Goal: Task Accomplishment & Management: Use online tool/utility

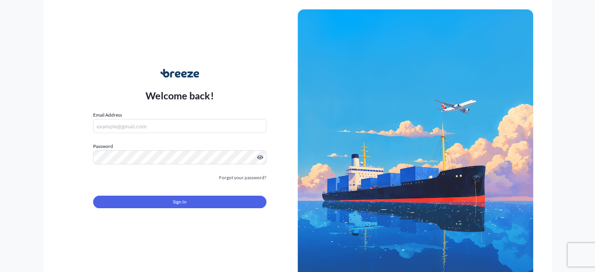
type input "[EMAIL_ADDRESS][DOMAIN_NAME]"
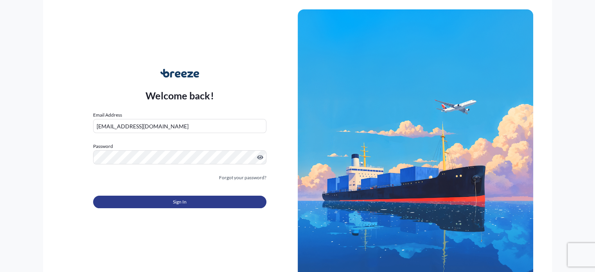
click at [227, 200] on button "Sign In" at bounding box center [179, 202] width 173 height 13
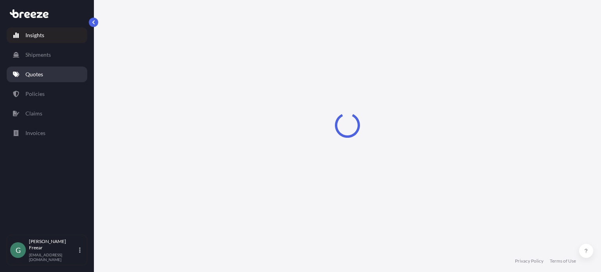
select select "2025"
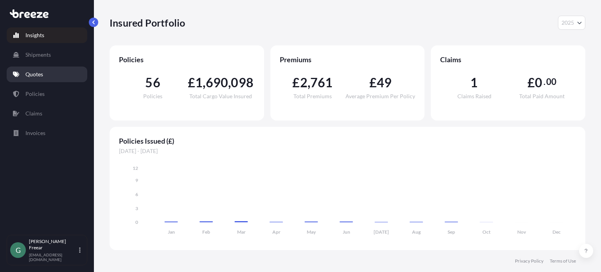
click at [37, 74] on p "Quotes" at bounding box center [34, 74] width 18 height 8
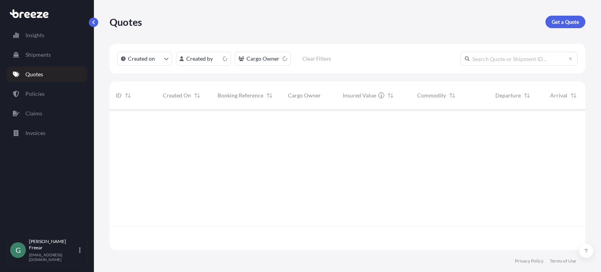
scroll to position [139, 469]
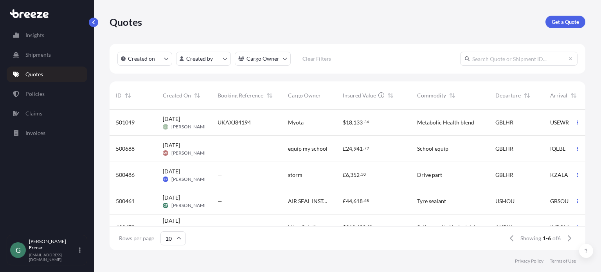
click at [503, 201] on span "USHOU" at bounding box center [504, 201] width 19 height 8
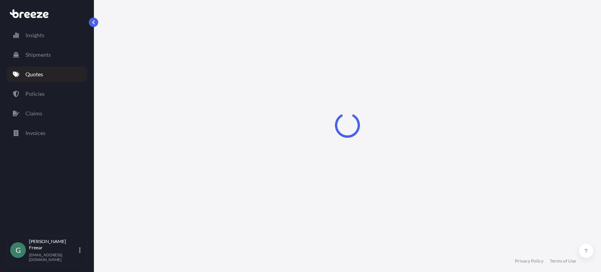
select select "Road"
select select "Sea"
select select "Road"
select select "1"
